Goal: Information Seeking & Learning: Learn about a topic

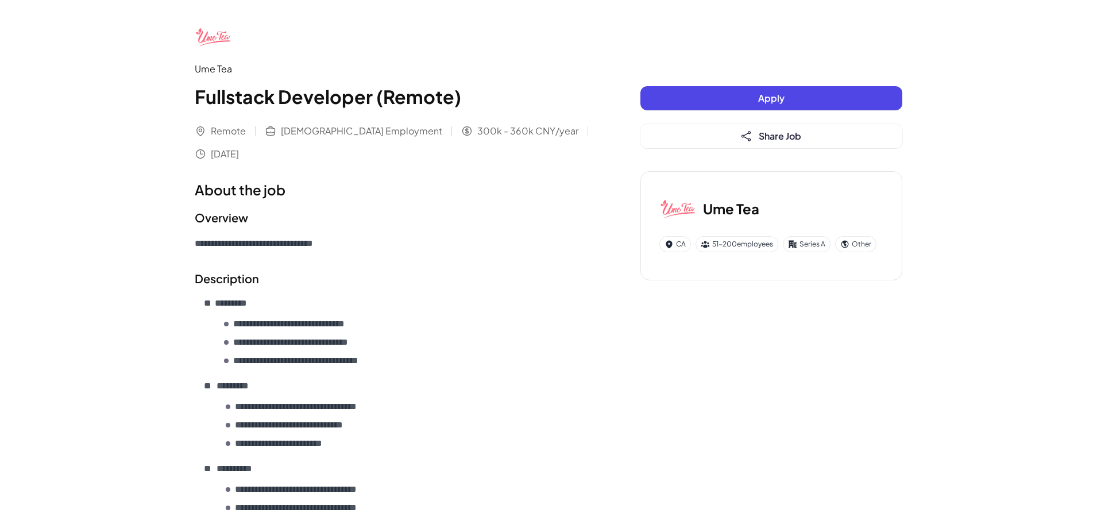
scroll to position [792, 0]
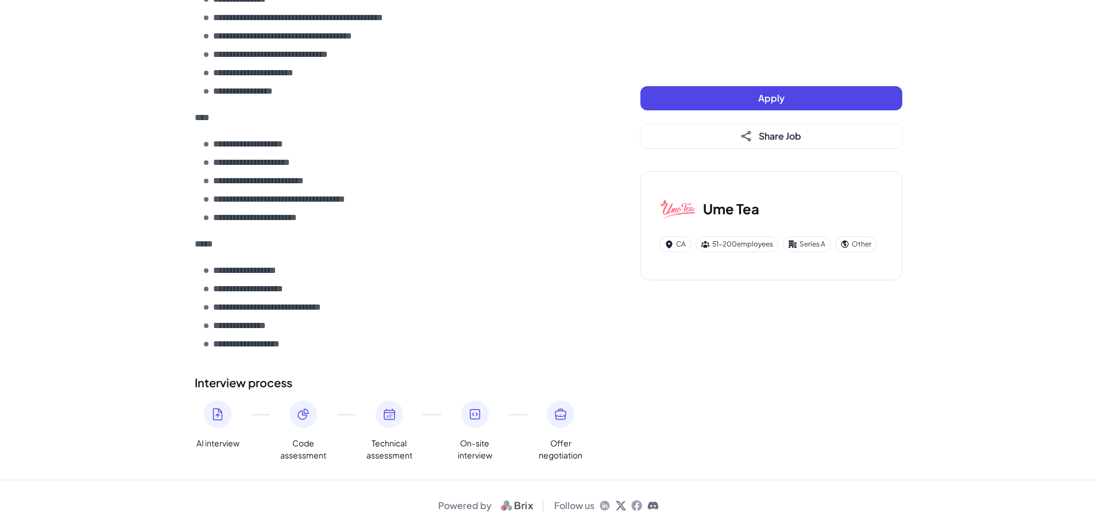
scroll to position [792, 0]
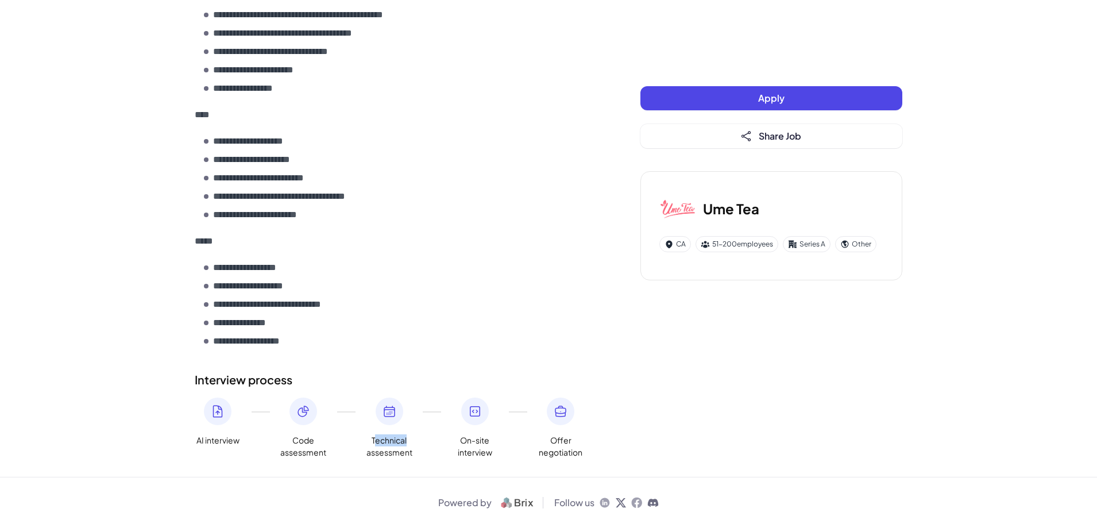
drag, startPoint x: 375, startPoint y: 439, endPoint x: 405, endPoint y: 438, distance: 29.9
click at [408, 439] on span "Technical assessment" at bounding box center [389, 446] width 46 height 24
click at [370, 439] on span "Technical assessment" at bounding box center [389, 446] width 46 height 24
drag, startPoint x: 363, startPoint y: 437, endPoint x: 416, endPoint y: 455, distance: 55.6
click at [416, 455] on div "AI interview Code assessment Technical assessment On-site interview Offer negot…" at bounding box center [395, 427] width 400 height 61
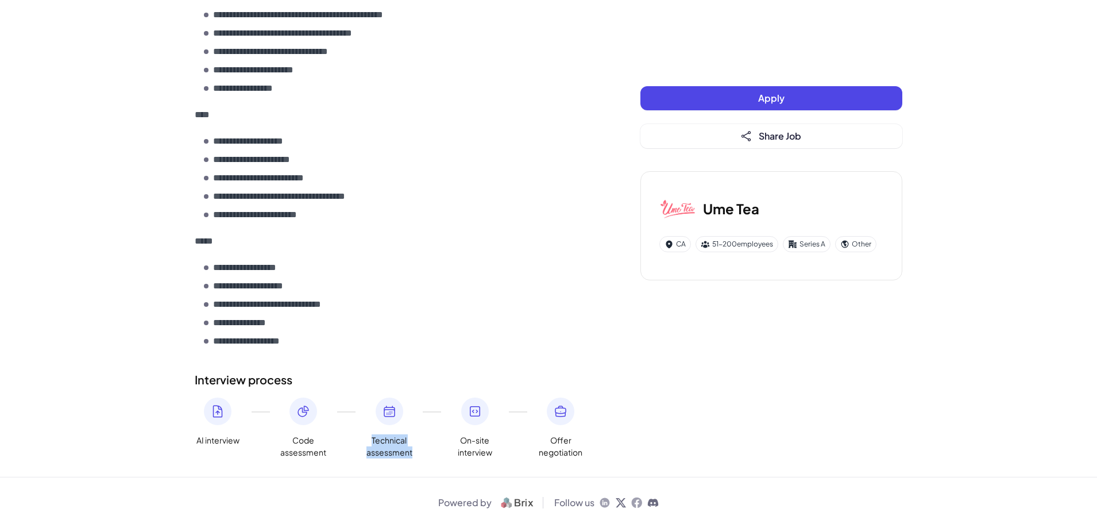
drag, startPoint x: 416, startPoint y: 450, endPoint x: 370, endPoint y: 440, distance: 46.5
click at [370, 440] on div "AI interview Code assessment Technical assessment On-site interview Offer negot…" at bounding box center [395, 427] width 400 height 61
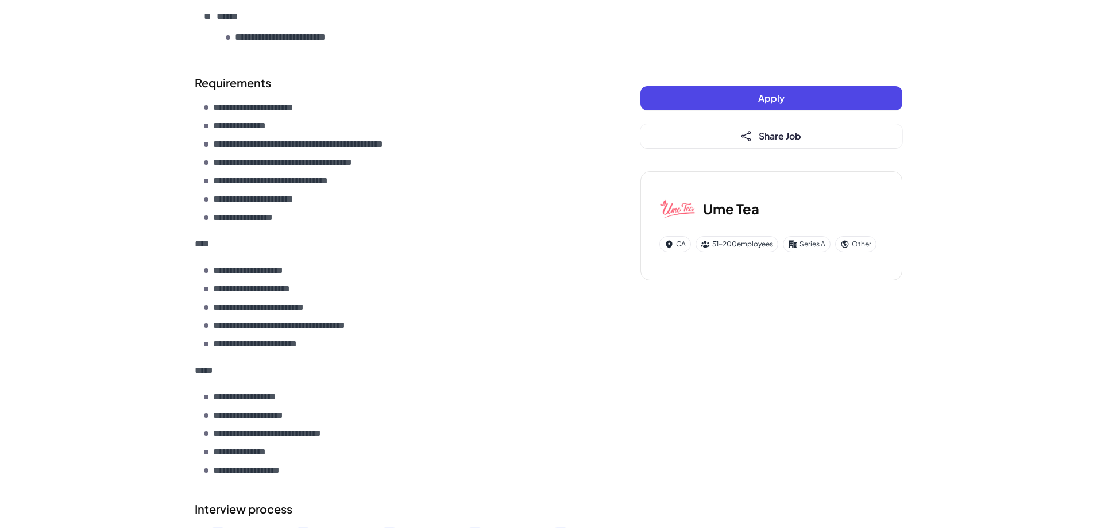
scroll to position [792, 0]
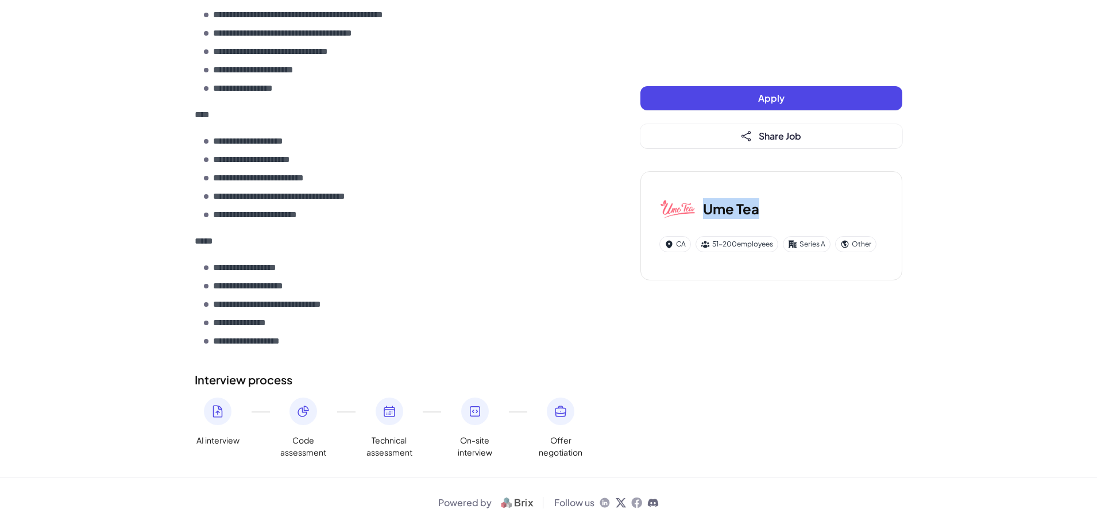
drag, startPoint x: 706, startPoint y: 205, endPoint x: 769, endPoint y: 202, distance: 63.2
click at [769, 202] on div "Ume Tea" at bounding box center [771, 208] width 224 height 37
copy h3 "Ume Tea"
